Goal: Check status: Check status

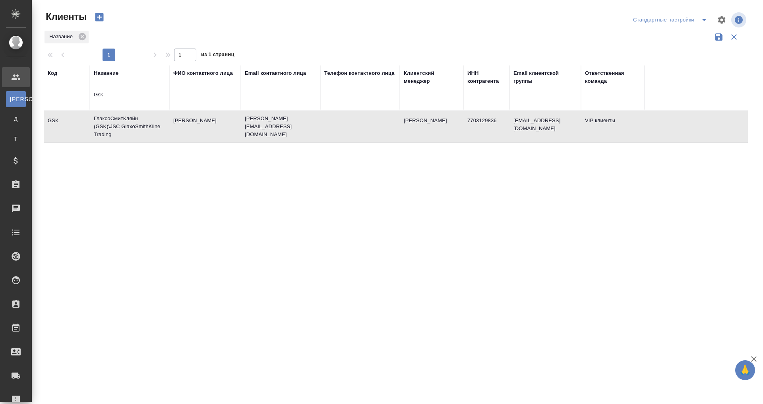
select select "RU"
click at [128, 130] on td "ГлаксоСмитКляйн (GSK)\JSC GlaxoSmithKline Trading" at bounding box center [130, 127] width 80 height 32
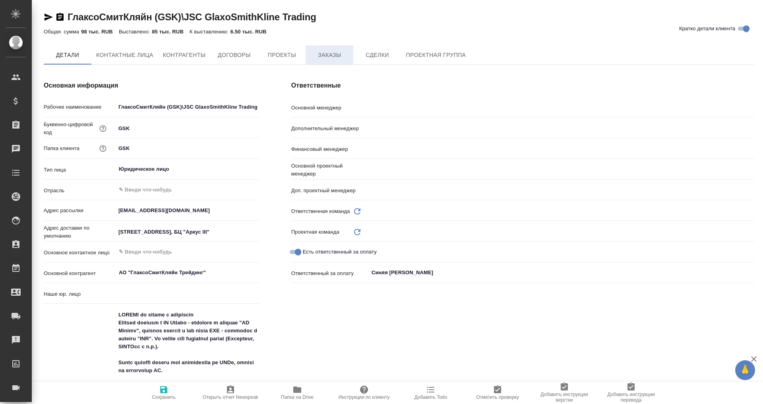
click at [323, 56] on span "Заказы" at bounding box center [329, 55] width 38 height 10
type textarea "x"
type input "[PERSON_NAME]"
type input "Звержановская Диана"
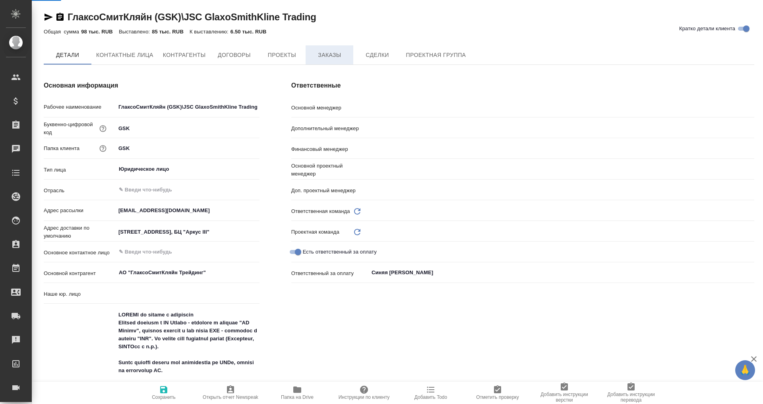
type input "Романенко Руфина"
type textarea "x"
type input "Грабко Мария"
type input "Горшкова Валентина"
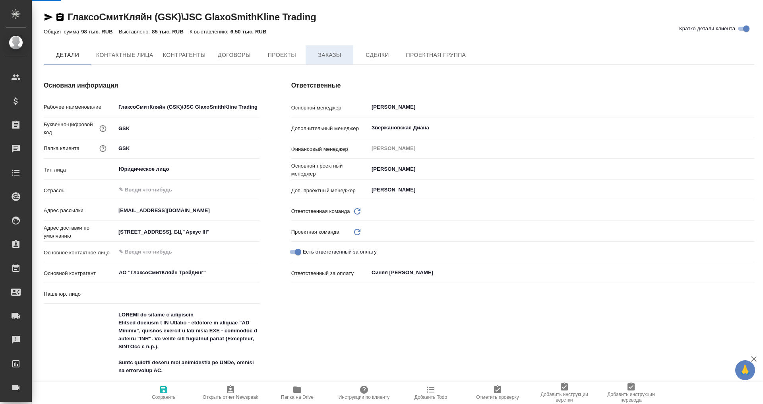
type input "(OTP) Общество с ограниченной ответственностью «Вектор Развития»"
type textarea "x"
type input "VIP клиенты"
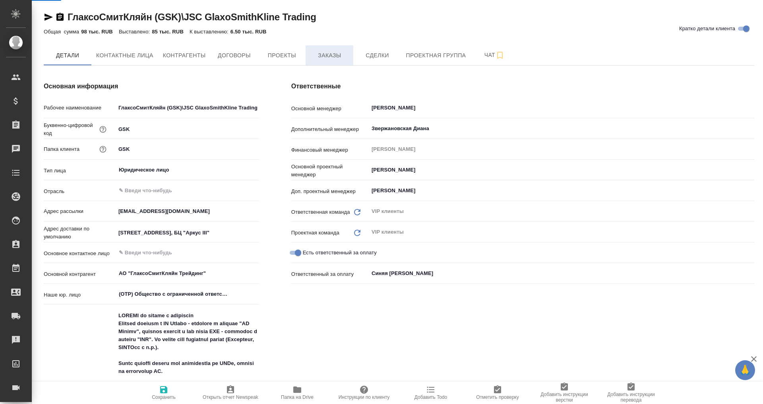
type textarea "x"
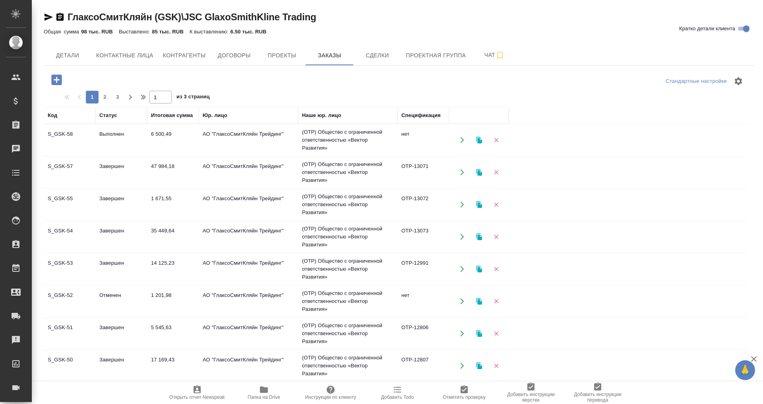
click at [234, 136] on td "АО "ГлаксоСмитКляйн Трейдинг"" at bounding box center [248, 140] width 99 height 28
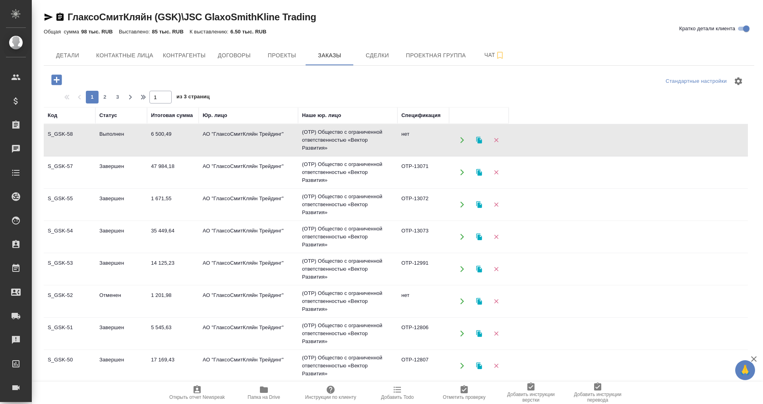
click at [234, 136] on td "АО "ГлаксоСмитКляйн Трейдинг"" at bounding box center [248, 140] width 99 height 28
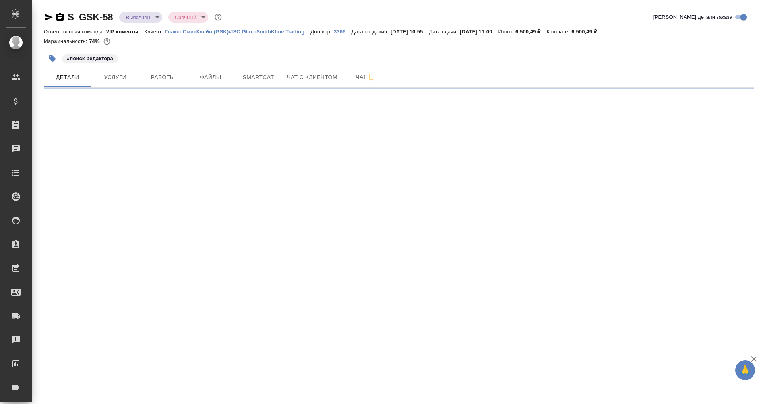
select select "RU"
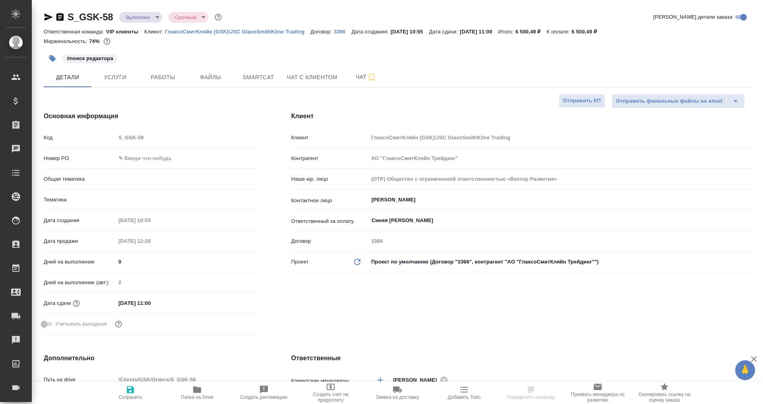
type textarea "x"
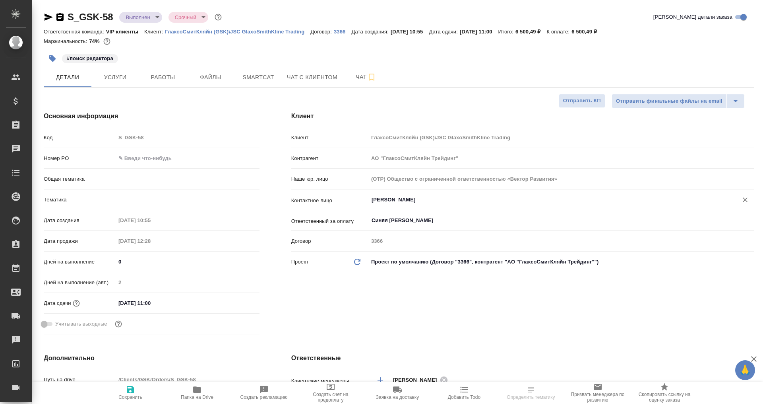
type textarea "x"
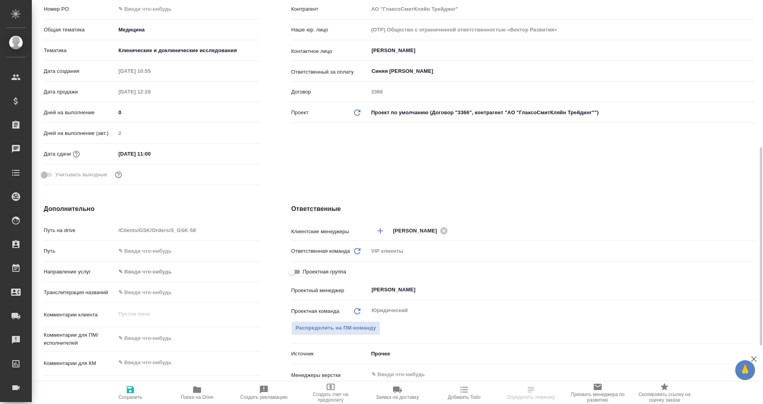
scroll to position [199, 0]
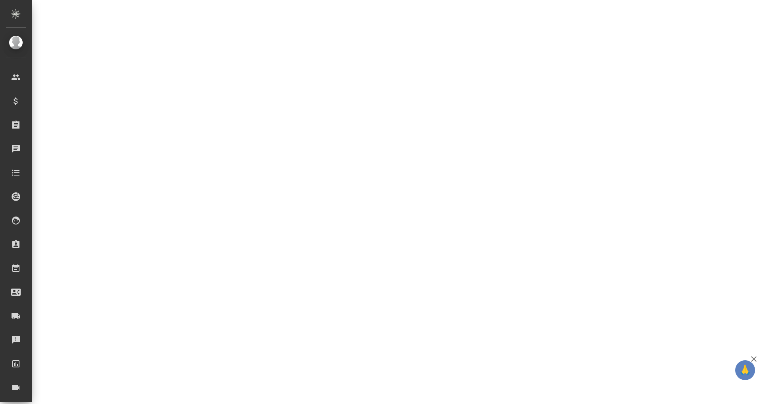
select select "RU"
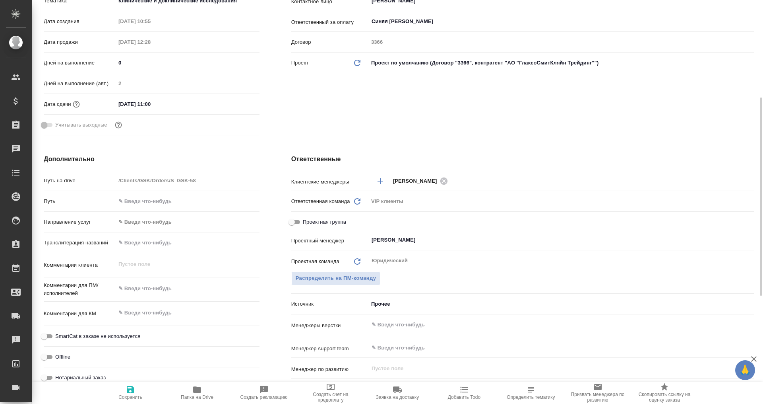
type textarea "x"
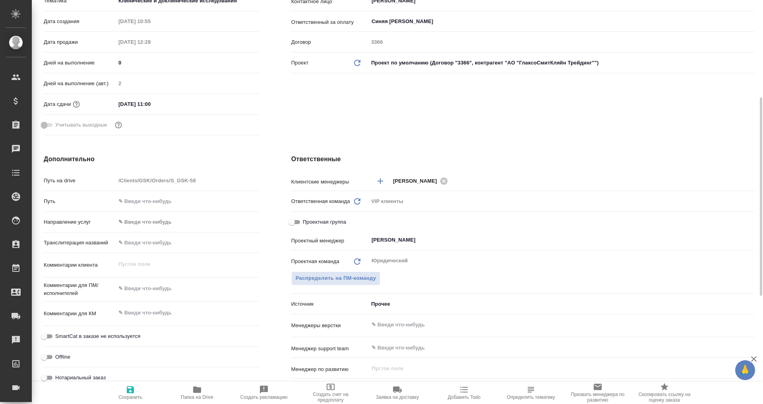
type textarea "x"
